Goal: Task Accomplishment & Management: Use online tool/utility

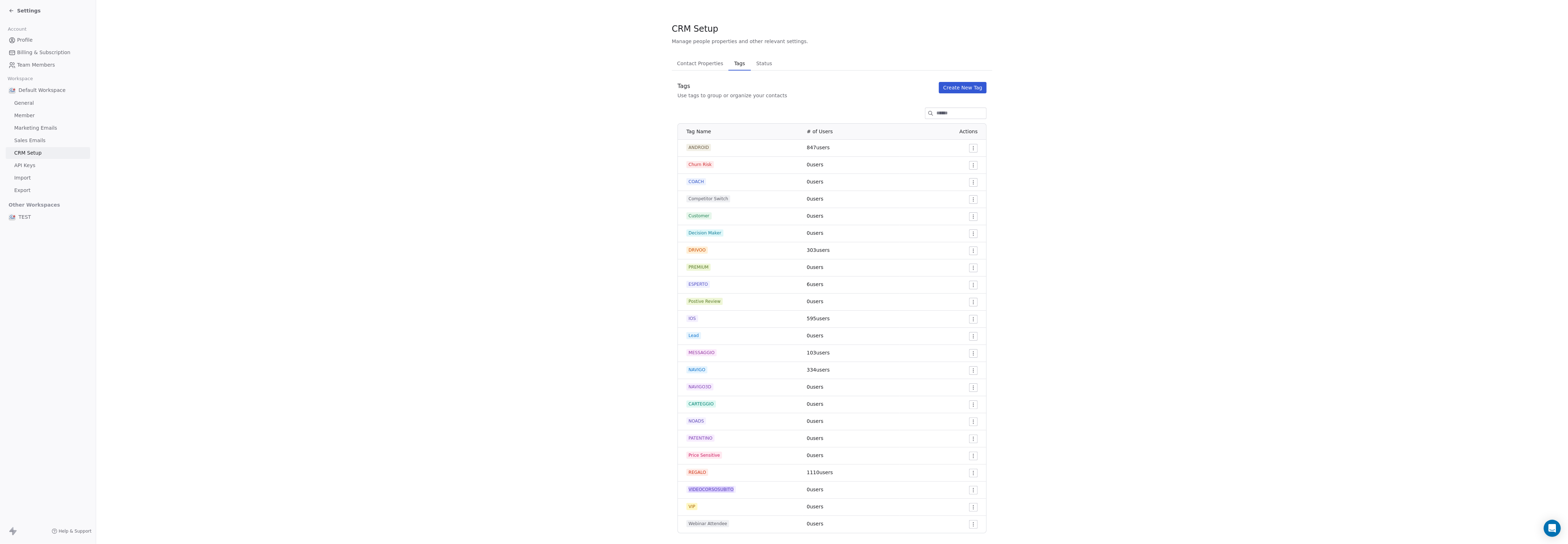
scroll to position [12, 0]
click at [13, 9] on icon at bounding box center [11, 10] width 5 height 5
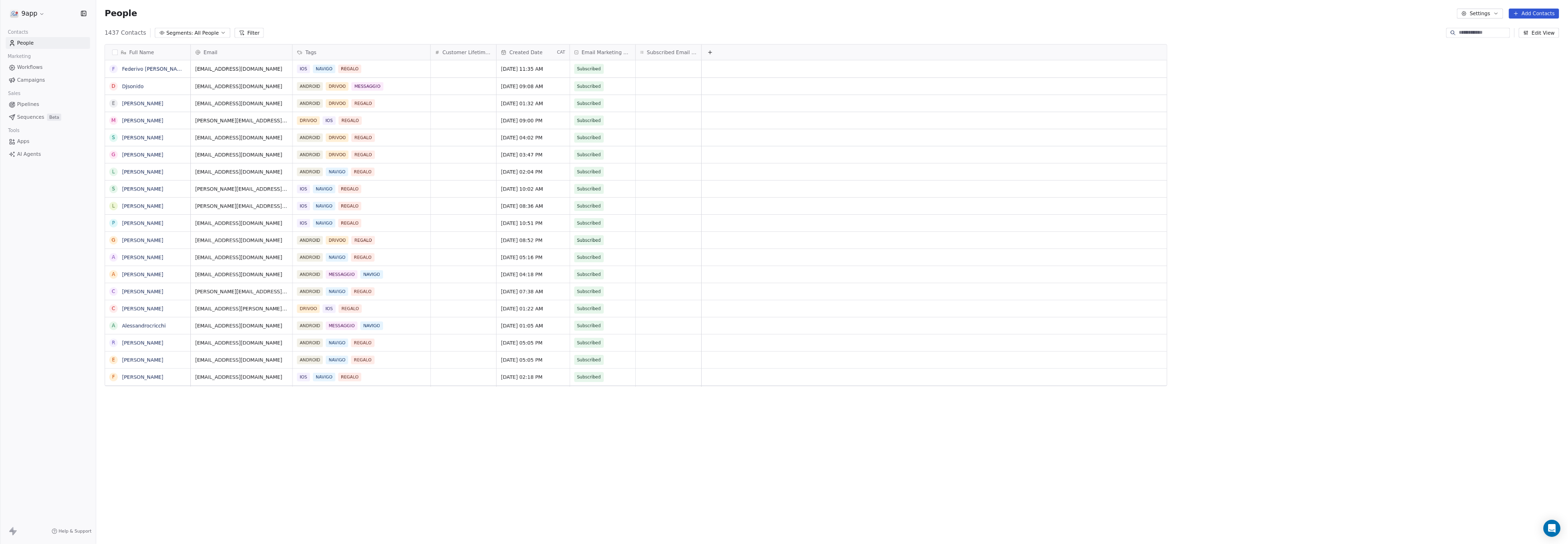
scroll to position [468, 1429]
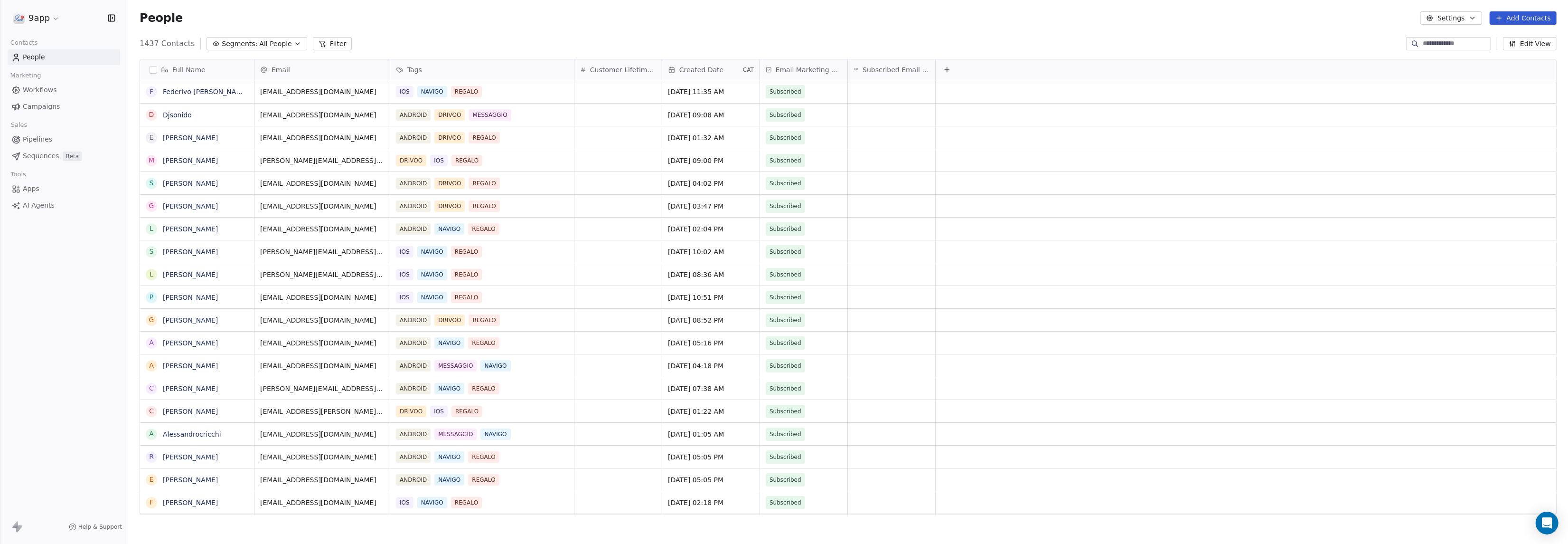
click at [45, 108] on span "Campaigns" at bounding box center [41, 106] width 37 height 10
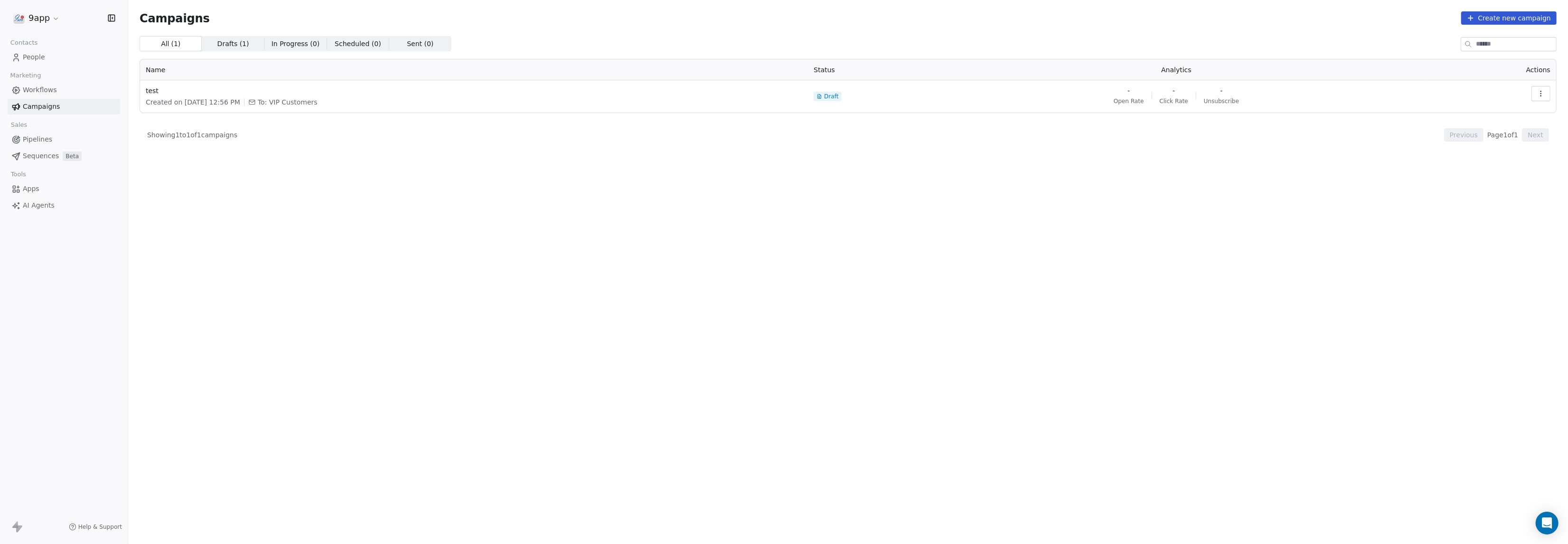
click at [228, 45] on span "Drafts ( 1 )" at bounding box center [233, 44] width 32 height 10
click at [170, 43] on span "All ( 1 )" at bounding box center [170, 44] width 20 height 10
click at [49, 90] on span "Workflows" at bounding box center [40, 90] width 34 height 10
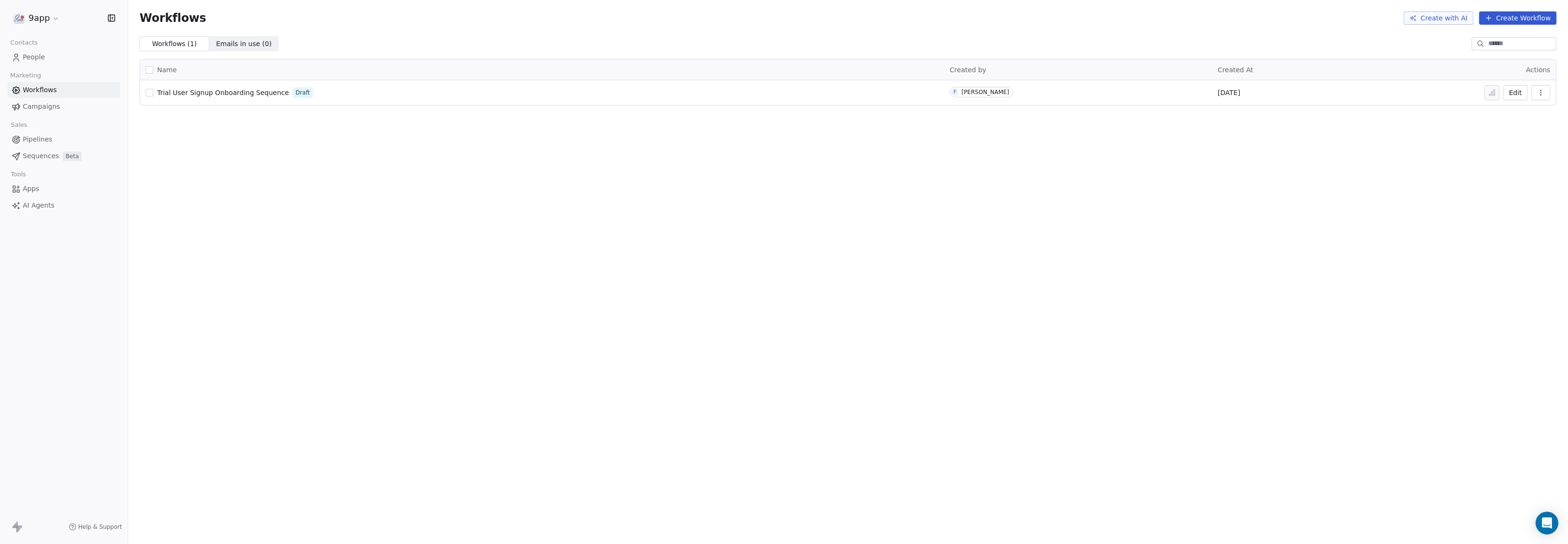
click at [1519, 94] on button "Edit" at bounding box center [1515, 93] width 24 height 15
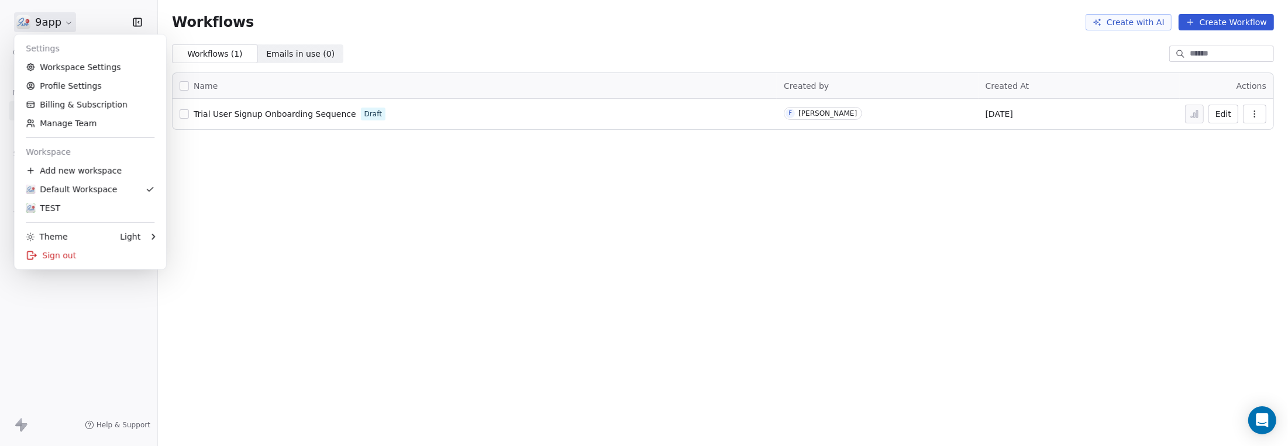
click at [63, 19] on html "9app Contacts People Marketing Workflows Campaigns Sales Pipelines Sequences Be…" at bounding box center [644, 223] width 1288 height 446
click at [64, 87] on link "Profile Settings" at bounding box center [90, 86] width 143 height 19
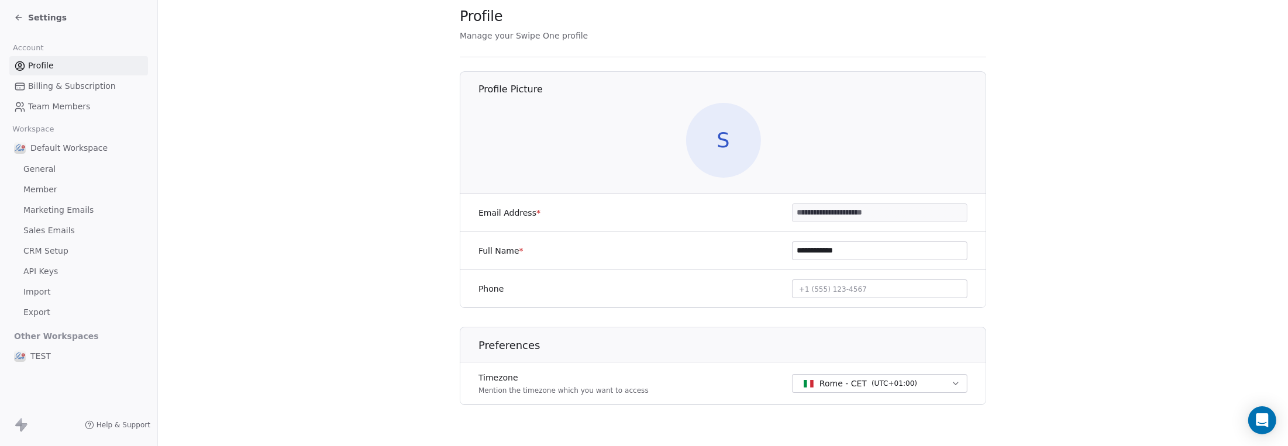
scroll to position [44, 0]
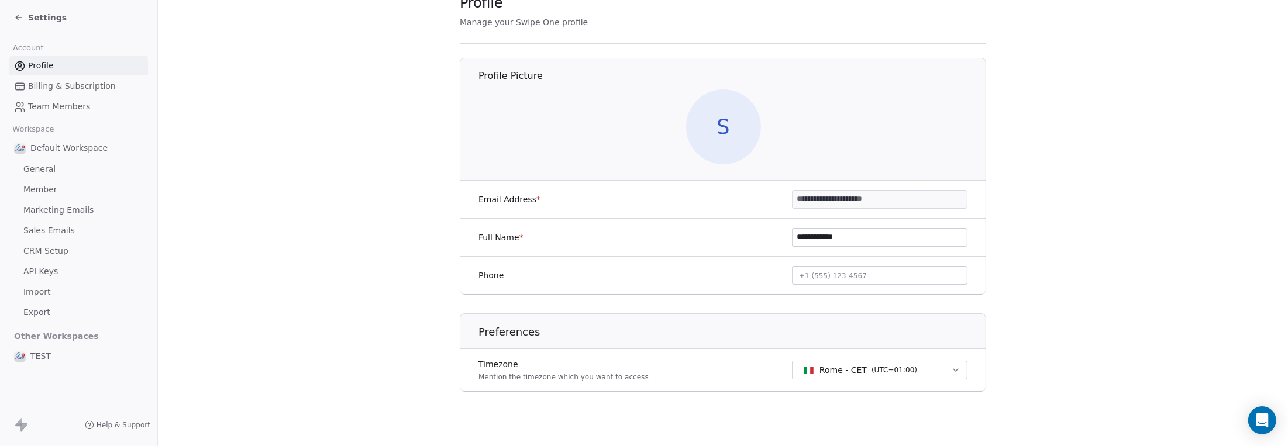
click at [50, 170] on span "General" at bounding box center [39, 169] width 32 height 12
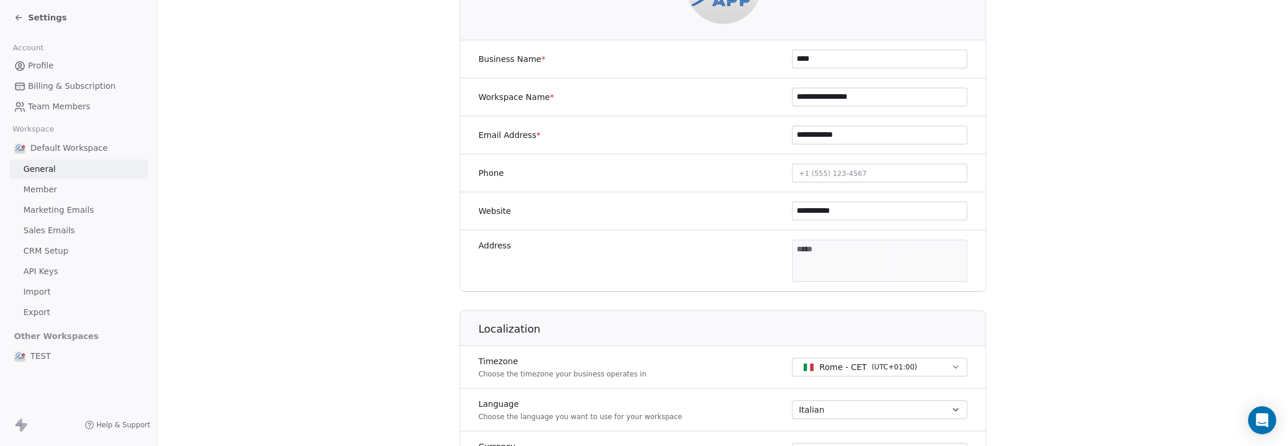
scroll to position [117, 0]
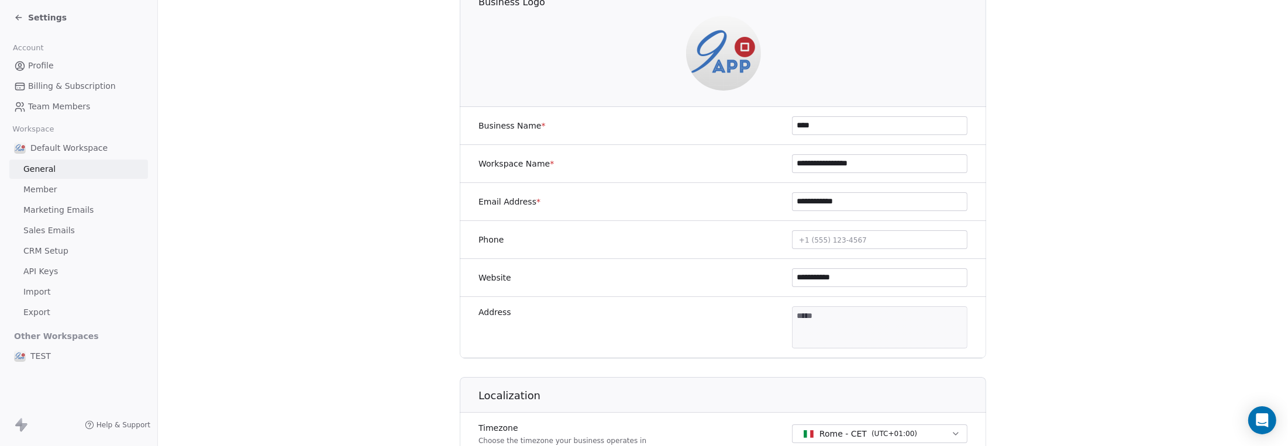
click at [30, 189] on span "Member" at bounding box center [40, 190] width 34 height 12
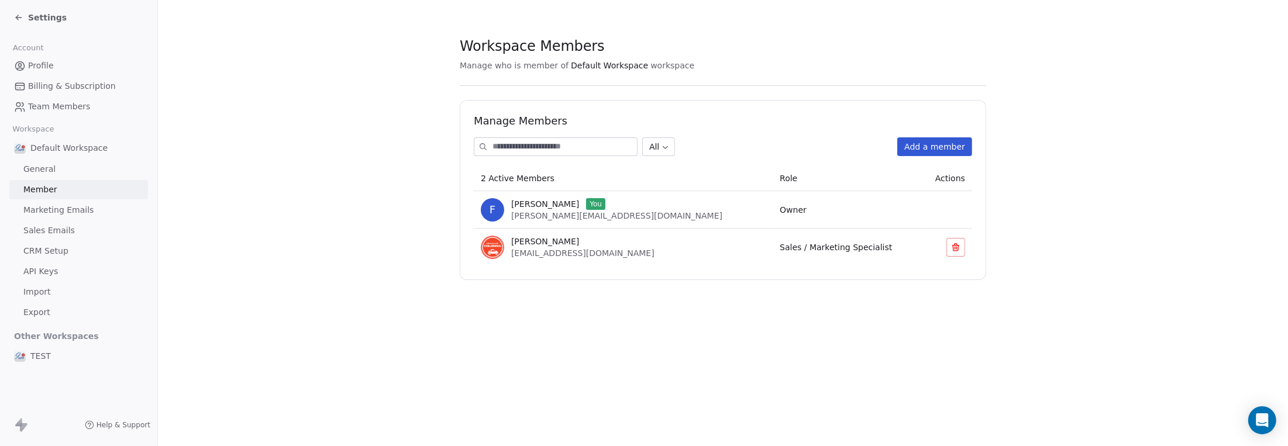
click at [34, 273] on span "API Keys" at bounding box center [40, 272] width 35 height 12
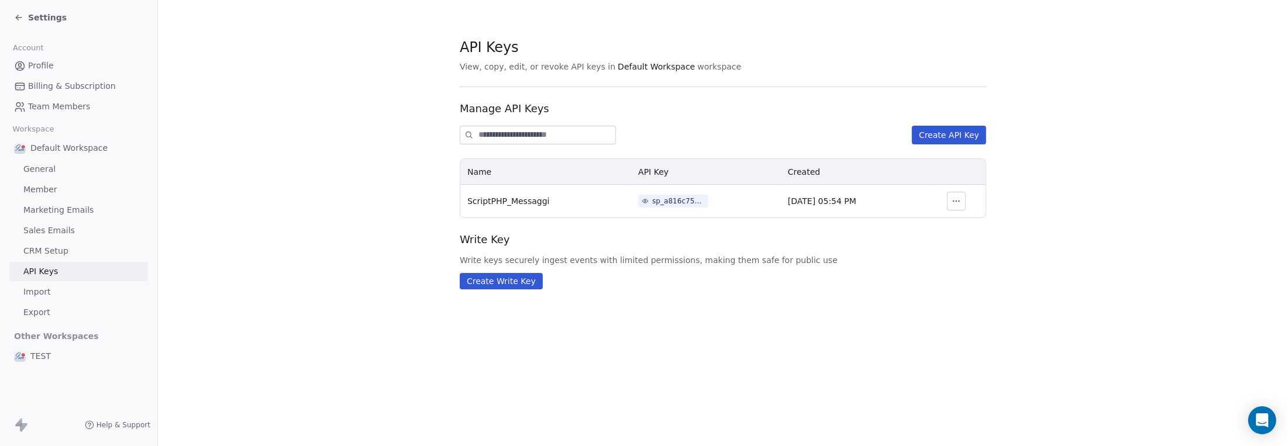
click at [32, 295] on span "Import" at bounding box center [36, 292] width 27 height 12
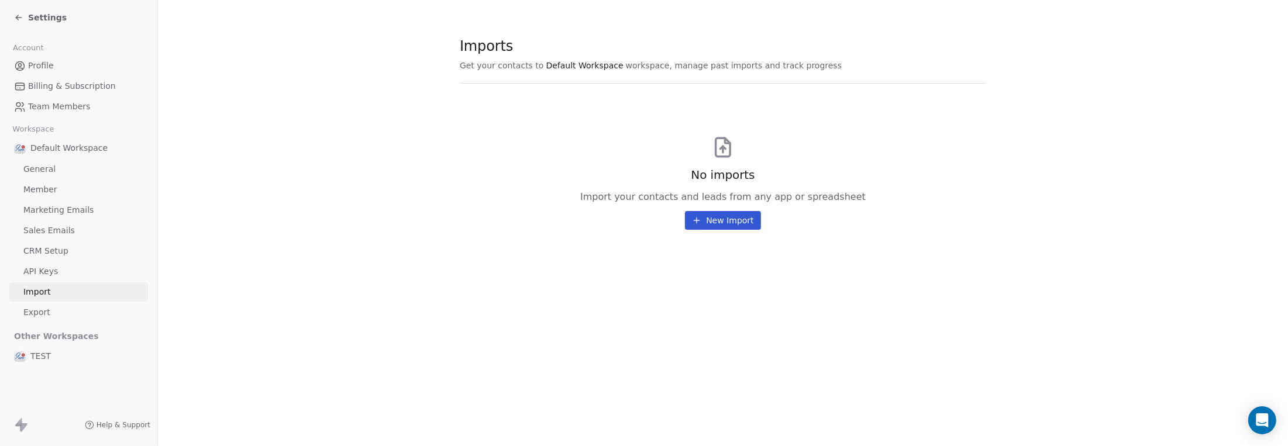
click at [35, 315] on span "Export" at bounding box center [36, 312] width 27 height 12
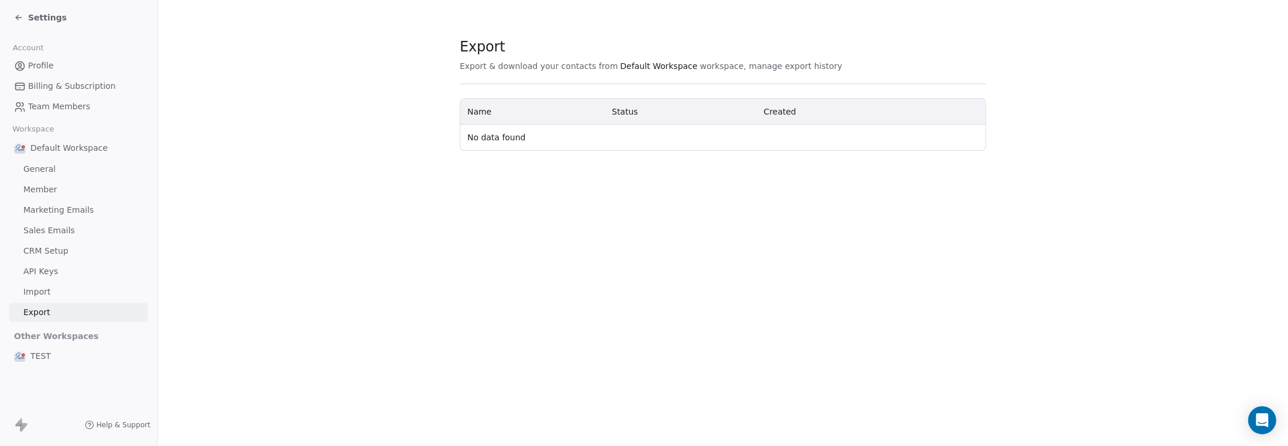
click at [42, 338] on span "Other Workspaces" at bounding box center [56, 336] width 94 height 19
click at [35, 355] on span "TEST" at bounding box center [40, 356] width 20 height 12
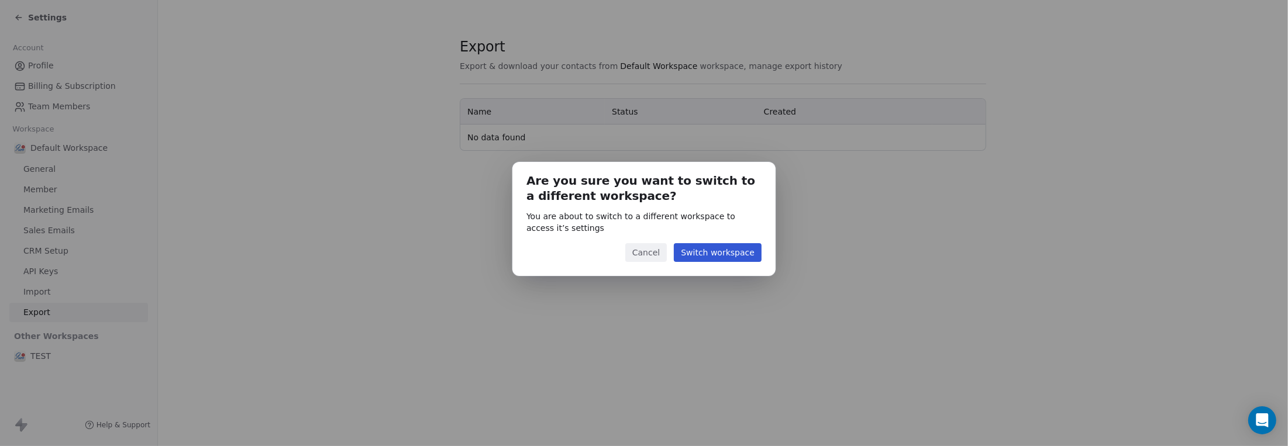
click at [653, 254] on button "Cancel" at bounding box center [646, 252] width 42 height 19
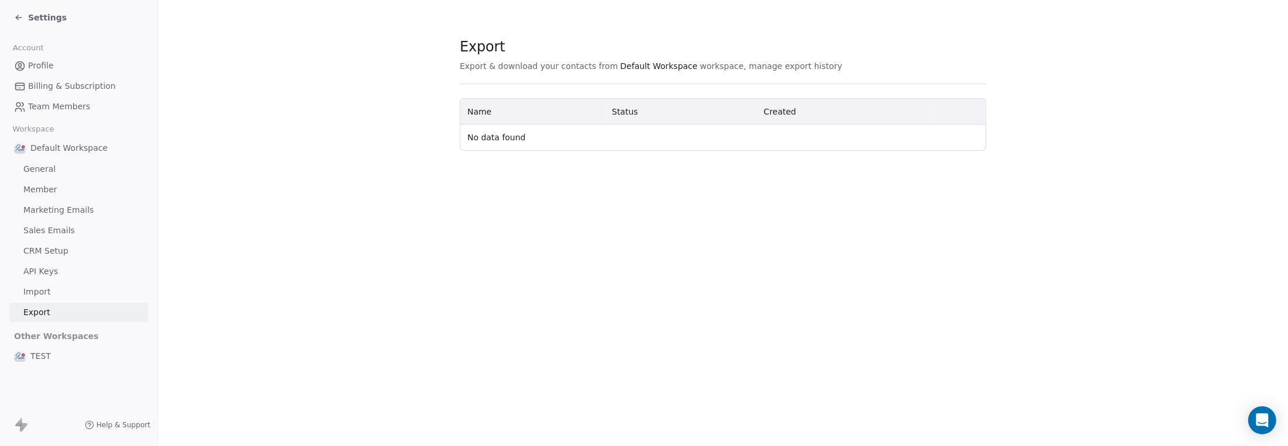
click at [15, 13] on icon at bounding box center [18, 17] width 9 height 9
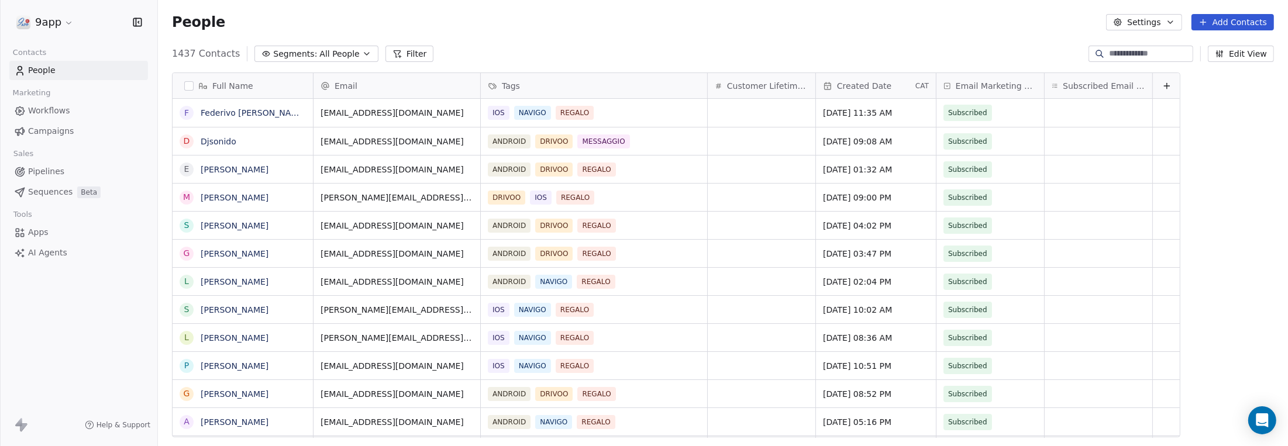
scroll to position [384, 1121]
click at [42, 113] on span "Workflows" at bounding box center [49, 111] width 42 height 12
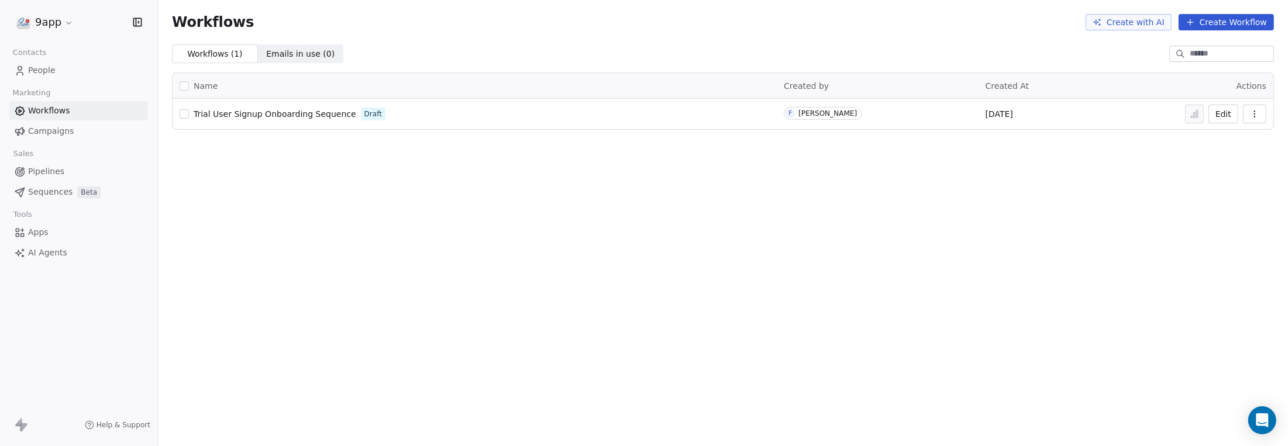
click at [38, 129] on span "Campaigns" at bounding box center [51, 131] width 46 height 12
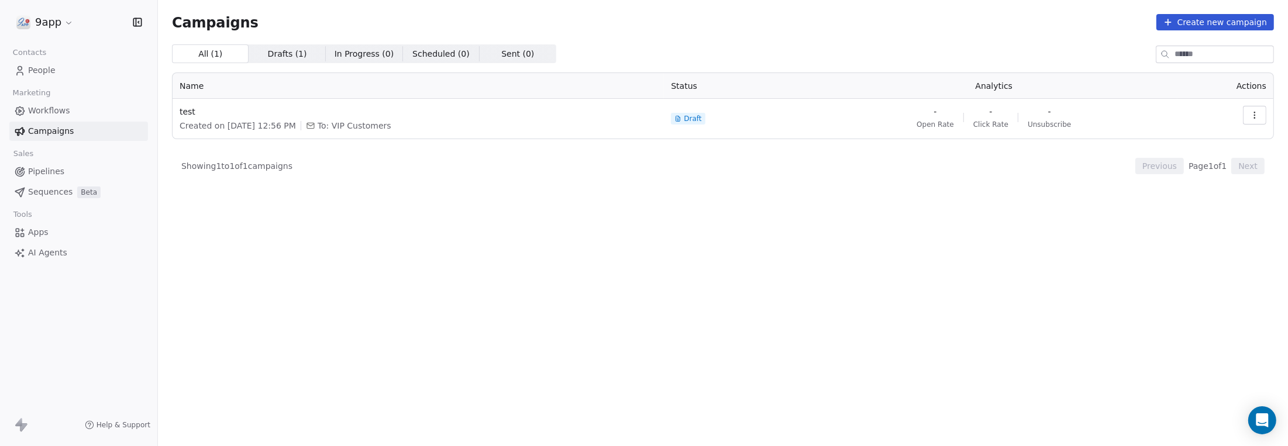
click at [40, 109] on span "Workflows" at bounding box center [49, 111] width 42 height 12
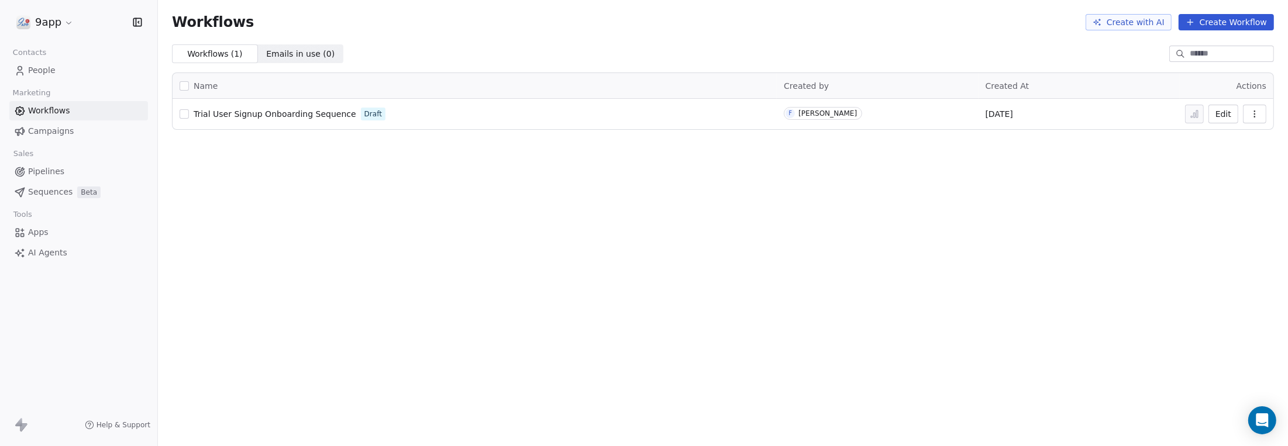
click at [60, 114] on span "Workflows" at bounding box center [49, 111] width 42 height 12
click at [1227, 118] on button "Edit" at bounding box center [1223, 114] width 30 height 19
click at [730, 230] on div "Workflows Create with AI Create Workflow Workflows ( 1 ) Workflows ( 1 ) Emails…" at bounding box center [723, 223] width 1130 height 446
click at [1239, 20] on button "Create Workflow" at bounding box center [1226, 22] width 95 height 16
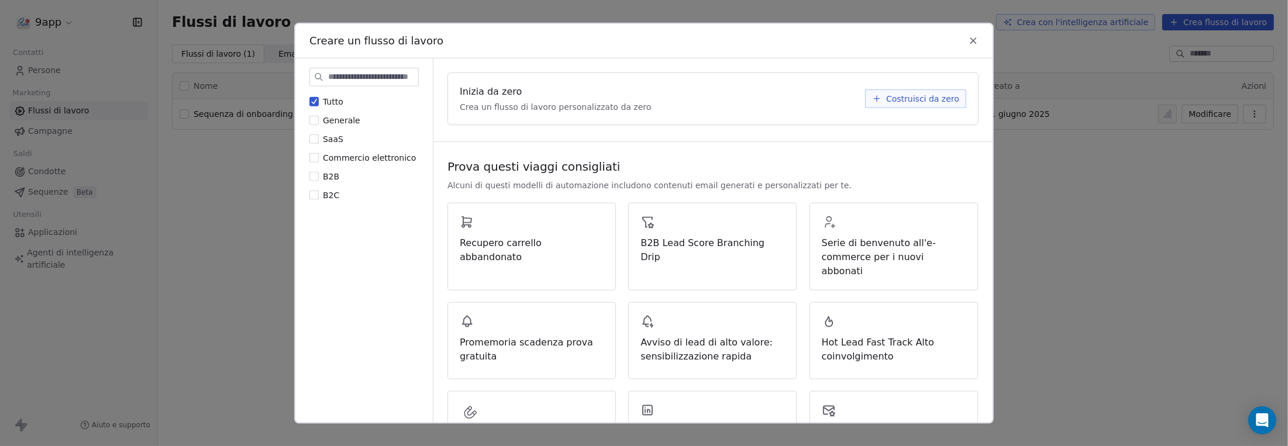
click at [903, 99] on font "Costruisci da zero" at bounding box center [922, 98] width 73 height 9
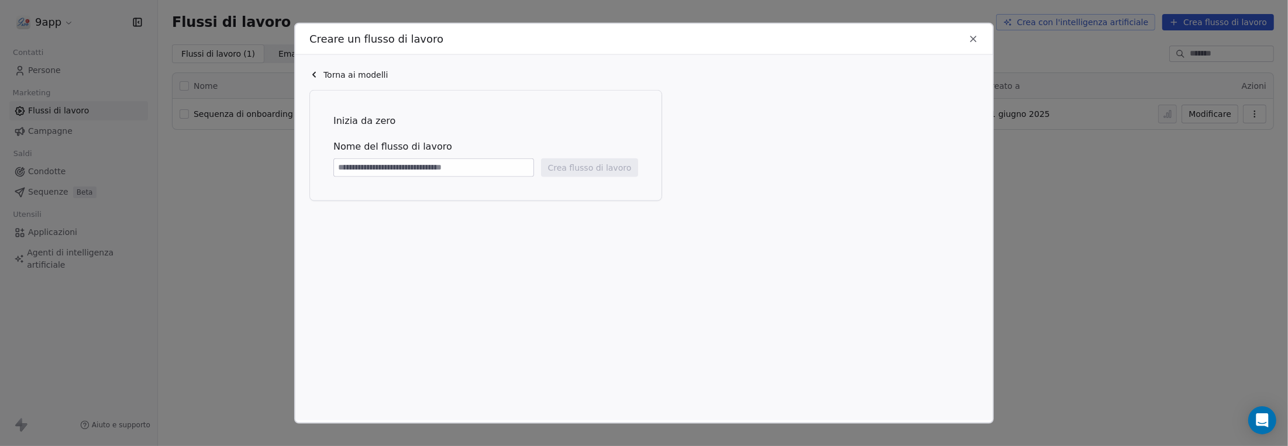
click at [456, 166] on input at bounding box center [433, 168] width 199 height 18
type input "*"
click at [712, 298] on div "**********" at bounding box center [643, 237] width 697 height 366
click at [582, 166] on font "Crea flusso di lavoro" at bounding box center [590, 167] width 84 height 9
click at [364, 167] on input "**********" at bounding box center [433, 168] width 199 height 18
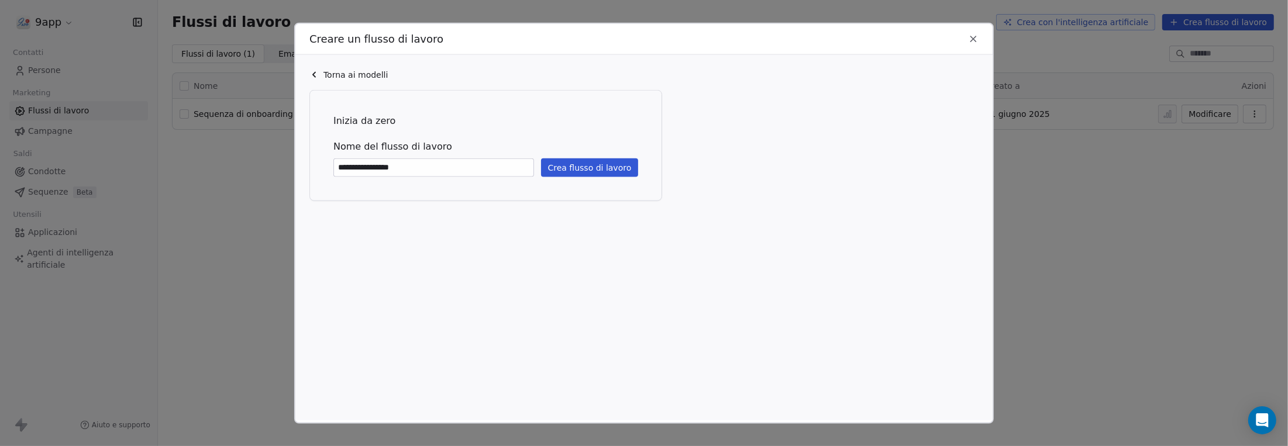
type input "**********"
click at [567, 163] on font "Crea flusso di lavoro" at bounding box center [590, 167] width 84 height 9
